Goal: Obtain resource: Download file/media

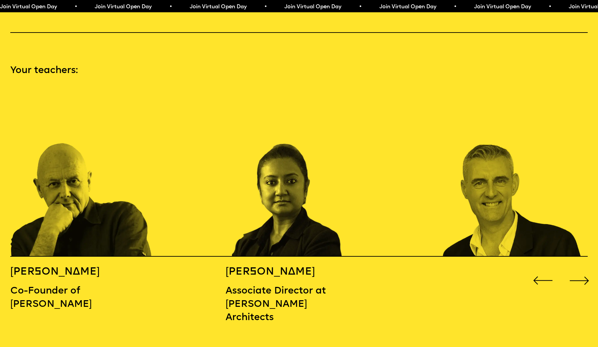
scroll to position [854, 0]
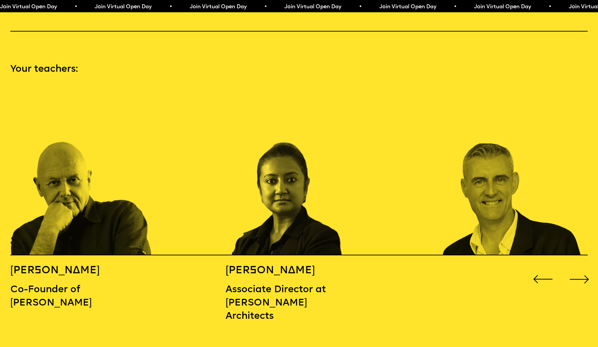
click at [586, 268] on div "Next slide" at bounding box center [580, 280] width 24 height 24
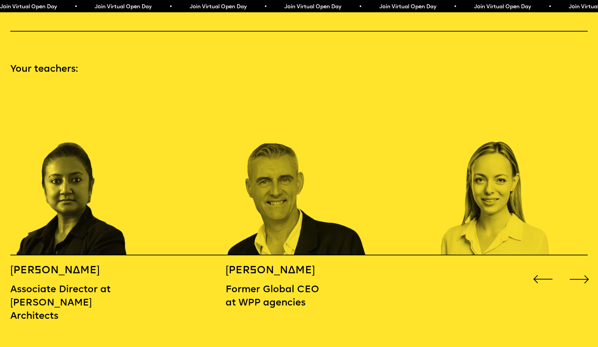
click at [586, 268] on div "Next slide" at bounding box center [580, 280] width 24 height 24
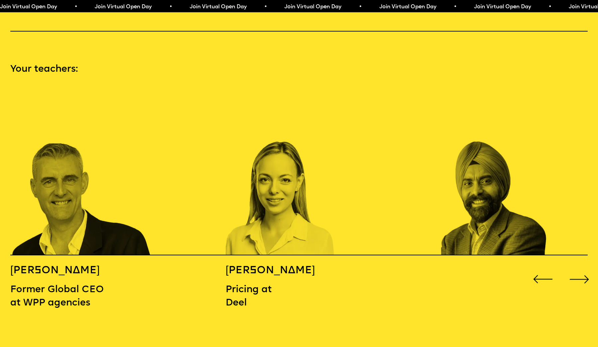
click at [586, 268] on div "Next slide" at bounding box center [580, 280] width 24 height 24
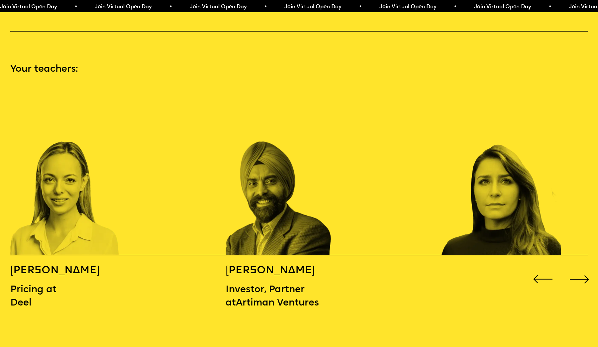
click at [586, 268] on div "Next slide" at bounding box center [580, 280] width 24 height 24
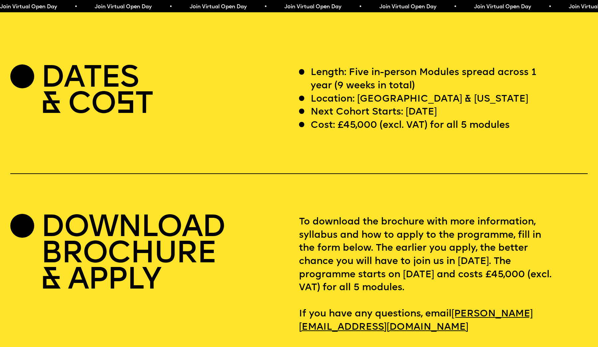
scroll to position [2450, 0]
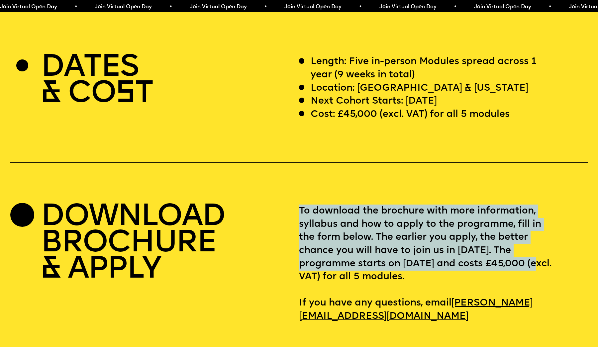
drag, startPoint x: 298, startPoint y: 239, endPoint x: 335, endPoint y: 240, distance: 36.9
click at [335, 239] on div "DOWNLOAD BROCHURE & APPLY To download the brochure with more information, sylla…" at bounding box center [299, 264] width 578 height 118
click at [335, 240] on p "To download the brochure with more information, syllabus and how to apply to th…" at bounding box center [443, 264] width 289 height 118
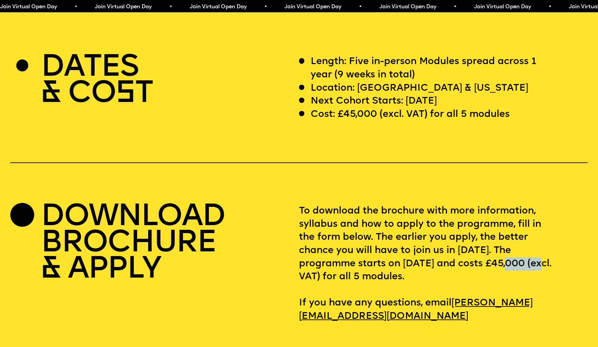
drag, startPoint x: 336, startPoint y: 242, endPoint x: 299, endPoint y: 243, distance: 37.2
click at [299, 243] on p "To download the brochure with more information, syllabus and how to apply to th…" at bounding box center [443, 264] width 289 height 118
copy p "£45,000"
click at [298, 213] on div "DOWNLOAD BROCHURE & APPLY" at bounding box center [154, 264] width 289 height 118
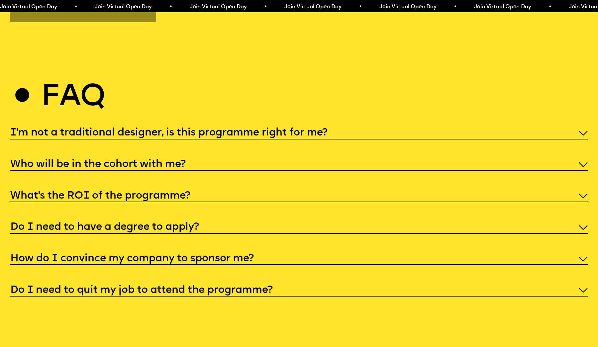
scroll to position [0, 0]
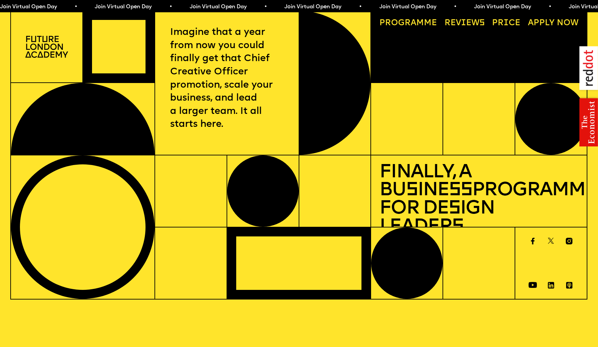
click at [509, 21] on link "Price" at bounding box center [506, 23] width 37 height 17
